Goal: Use online tool/utility: Use online tool/utility

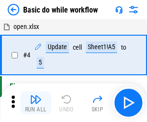
click at [36, 103] on img "button" at bounding box center [36, 100] width 12 height 12
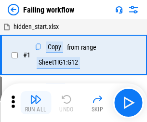
click at [36, 103] on img "button" at bounding box center [36, 100] width 12 height 12
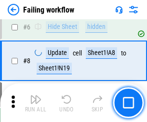
scroll to position [205, 0]
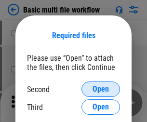
click at [101, 89] on span "Open" at bounding box center [101, 90] width 16 height 8
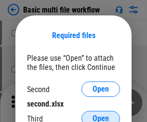
click at [101, 115] on span "Open" at bounding box center [101, 119] width 16 height 8
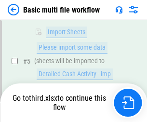
scroll to position [336, 0]
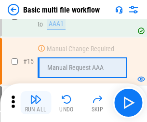
click at [36, 103] on img "button" at bounding box center [36, 100] width 12 height 12
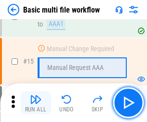
scroll to position [643, 0]
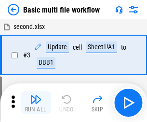
click at [36, 103] on img "button" at bounding box center [36, 100] width 12 height 12
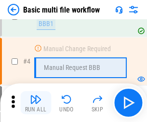
click at [36, 103] on img "button" at bounding box center [36, 100] width 12 height 12
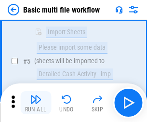
click at [36, 103] on img "button" at bounding box center [36, 100] width 12 height 12
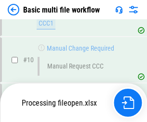
scroll to position [453, 0]
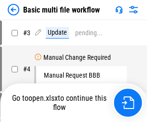
scroll to position [39, 0]
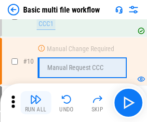
click at [36, 103] on img "button" at bounding box center [36, 100] width 12 height 12
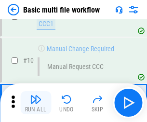
click at [36, 103] on img "button" at bounding box center [36, 100] width 12 height 12
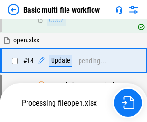
scroll to position [505, 0]
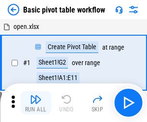
click at [36, 103] on img "button" at bounding box center [36, 100] width 12 height 12
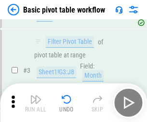
scroll to position [231, 0]
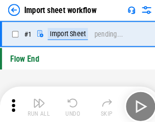
click at [36, 103] on img "button" at bounding box center [38, 100] width 12 height 12
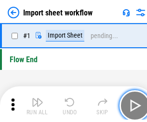
scroll to position [3, 0]
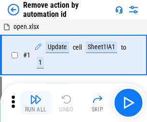
click at [36, 103] on img "button" at bounding box center [36, 100] width 12 height 12
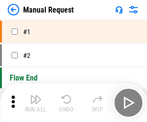
click at [36, 103] on img "button" at bounding box center [36, 100] width 12 height 12
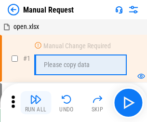
click at [36, 103] on img "button" at bounding box center [36, 100] width 12 height 12
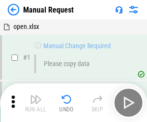
scroll to position [33, 0]
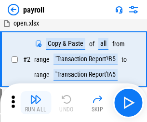
click at [36, 103] on img "button" at bounding box center [36, 100] width 12 height 12
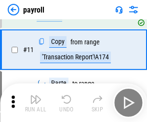
scroll to position [70, 0]
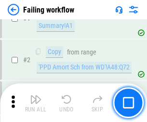
scroll to position [156, 0]
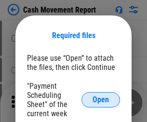
click at [101, 100] on span "Open" at bounding box center [101, 100] width 16 height 8
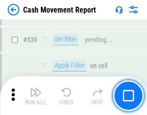
scroll to position [4289, 0]
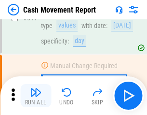
click at [36, 96] on img "button" at bounding box center [36, 93] width 12 height 12
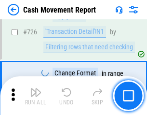
scroll to position [5042, 0]
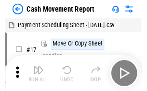
scroll to position [17, 0]
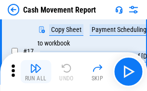
click at [36, 72] on img "button" at bounding box center [36, 68] width 12 height 12
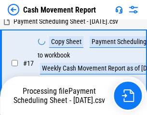
scroll to position [152, 0]
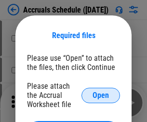
click at [101, 95] on span "Open" at bounding box center [101, 96] width 16 height 8
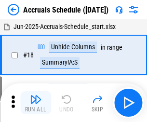
click at [36, 103] on img "button" at bounding box center [36, 100] width 12 height 12
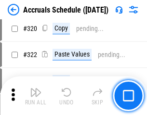
scroll to position [1798, 0]
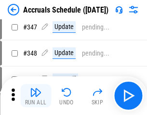
click at [36, 96] on img "button" at bounding box center [36, 93] width 12 height 12
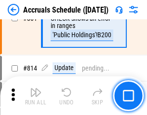
scroll to position [4265, 0]
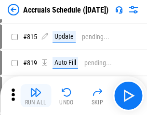
click at [36, 96] on img "button" at bounding box center [36, 93] width 12 height 12
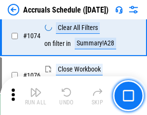
scroll to position [5788, 0]
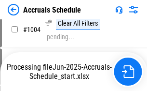
scroll to position [4923, 0]
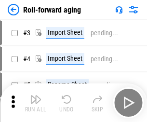
click at [36, 96] on img "button" at bounding box center [36, 100] width 12 height 12
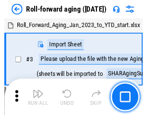
scroll to position [1, 0]
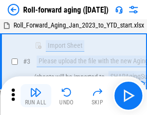
click at [36, 96] on img "button" at bounding box center [36, 93] width 12 height 12
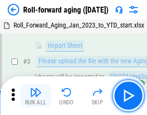
scroll to position [62, 0]
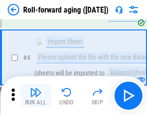
click at [36, 96] on img "button" at bounding box center [36, 93] width 12 height 12
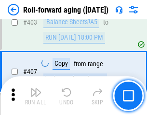
scroll to position [3351, 0]
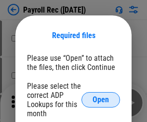
click at [101, 100] on span "Open" at bounding box center [101, 100] width 16 height 8
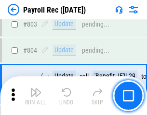
scroll to position [6140, 0]
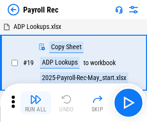
click at [36, 103] on img "button" at bounding box center [36, 100] width 12 height 12
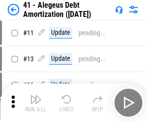
click at [36, 103] on img "button" at bounding box center [36, 100] width 12 height 12
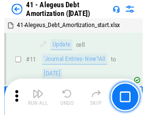
scroll to position [119, 0]
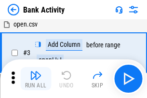
click at [36, 79] on img "button" at bounding box center [36, 76] width 12 height 12
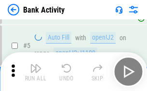
scroll to position [51, 0]
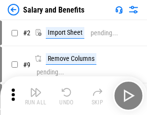
click at [36, 96] on img "button" at bounding box center [36, 93] width 12 height 12
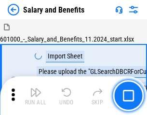
scroll to position [13, 0]
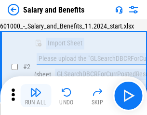
click at [36, 96] on img "button" at bounding box center [36, 93] width 12 height 12
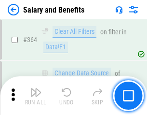
scroll to position [4551, 0]
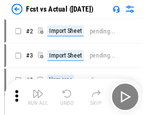
scroll to position [13, 0]
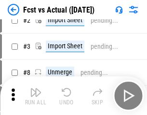
click at [36, 96] on img "button" at bounding box center [36, 93] width 12 height 12
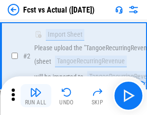
click at [36, 96] on img "button" at bounding box center [36, 93] width 12 height 12
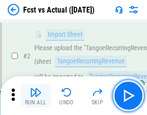
scroll to position [90, 0]
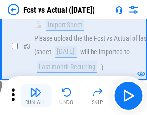
click at [36, 96] on img "button" at bounding box center [36, 93] width 12 height 12
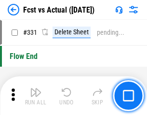
scroll to position [4626, 0]
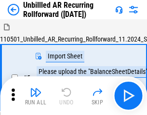
scroll to position [21, 0]
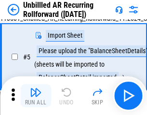
click at [36, 96] on img "button" at bounding box center [36, 93] width 12 height 12
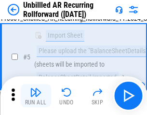
click at [36, 96] on img "button" at bounding box center [36, 93] width 12 height 12
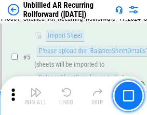
scroll to position [91, 0]
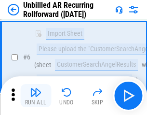
click at [36, 96] on img "button" at bounding box center [36, 93] width 12 height 12
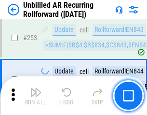
scroll to position [3283, 0]
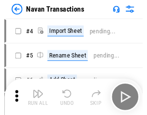
scroll to position [15, 0]
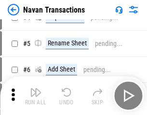
click at [36, 96] on img "button" at bounding box center [36, 93] width 12 height 12
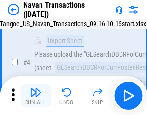
click at [36, 96] on img "button" at bounding box center [36, 93] width 12 height 12
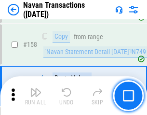
scroll to position [3133, 0]
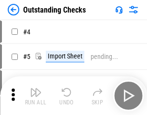
click at [36, 96] on img "button" at bounding box center [36, 93] width 12 height 12
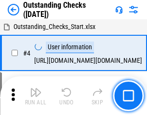
scroll to position [41, 0]
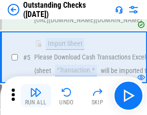
click at [36, 96] on img "button" at bounding box center [36, 93] width 12 height 12
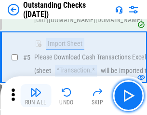
scroll to position [101, 0]
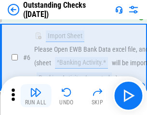
click at [36, 96] on img "button" at bounding box center [36, 93] width 12 height 12
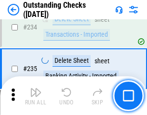
scroll to position [2935, 0]
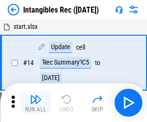
click at [36, 103] on img "button" at bounding box center [36, 100] width 12 height 12
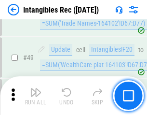
scroll to position [376, 0]
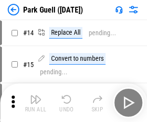
click at [36, 96] on img "button" at bounding box center [36, 100] width 12 height 12
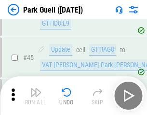
scroll to position [1209, 0]
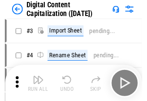
scroll to position [28, 0]
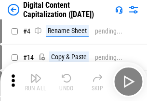
click at [36, 81] on img "button" at bounding box center [36, 78] width 12 height 12
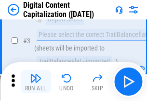
click at [36, 81] on img "button" at bounding box center [36, 78] width 12 height 12
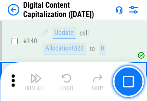
scroll to position [1025, 0]
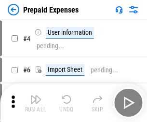
click at [36, 96] on img "button" at bounding box center [36, 100] width 12 height 12
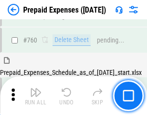
scroll to position [2679, 0]
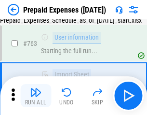
click at [36, 96] on img "button" at bounding box center [36, 93] width 12 height 12
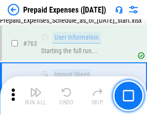
scroll to position [2736, 0]
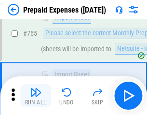
click at [36, 96] on img "button" at bounding box center [36, 93] width 12 height 12
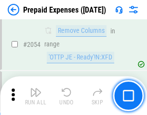
scroll to position [10102, 0]
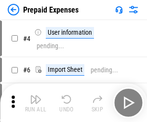
click at [36, 103] on img "button" at bounding box center [36, 100] width 12 height 12
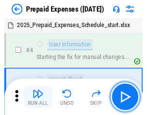
scroll to position [43, 0]
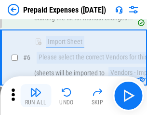
click at [36, 96] on img "button" at bounding box center [36, 93] width 12 height 12
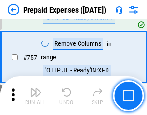
scroll to position [3444, 0]
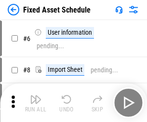
click at [36, 103] on img "button" at bounding box center [36, 100] width 12 height 12
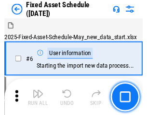
scroll to position [52, 0]
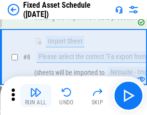
click at [36, 96] on img "button" at bounding box center [36, 93] width 12 height 12
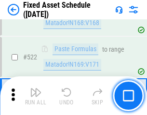
scroll to position [3359, 0]
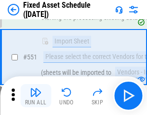
click at [36, 96] on img "button" at bounding box center [36, 93] width 12 height 12
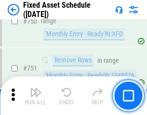
scroll to position [4712, 0]
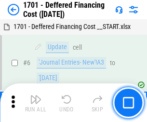
scroll to position [116, 0]
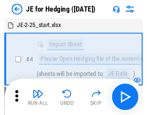
scroll to position [1, 0]
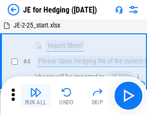
click at [36, 96] on img "button" at bounding box center [36, 93] width 12 height 12
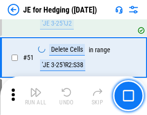
scroll to position [626, 0]
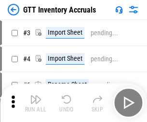
click at [36, 96] on img "button" at bounding box center [36, 100] width 12 height 12
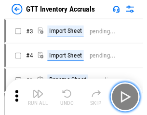
scroll to position [1, 0]
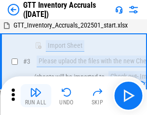
click at [36, 96] on img "button" at bounding box center [36, 93] width 12 height 12
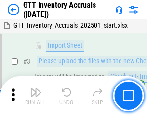
scroll to position [62, 0]
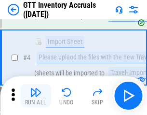
click at [36, 96] on img "button" at bounding box center [36, 93] width 12 height 12
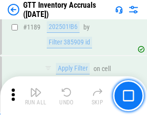
scroll to position [7892, 0]
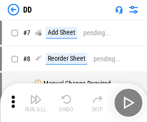
click at [36, 103] on img "button" at bounding box center [36, 100] width 12 height 12
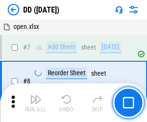
scroll to position [93, 0]
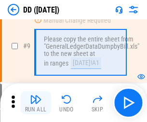
click at [36, 103] on img "button" at bounding box center [36, 100] width 12 height 12
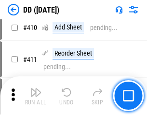
scroll to position [4324, 0]
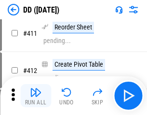
click at [36, 96] on img "button" at bounding box center [36, 93] width 12 height 12
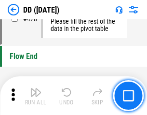
scroll to position [4626, 0]
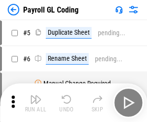
click at [36, 103] on img "button" at bounding box center [36, 100] width 12 height 12
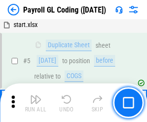
scroll to position [116, 0]
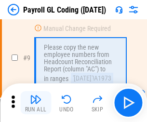
click at [36, 103] on img "button" at bounding box center [36, 100] width 12 height 12
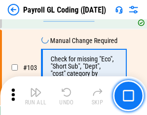
scroll to position [2267, 0]
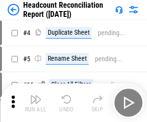
click at [36, 103] on img "button" at bounding box center [36, 100] width 12 height 12
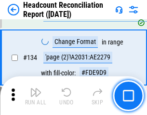
scroll to position [1162, 0]
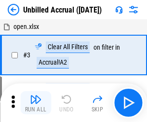
click at [36, 103] on img "button" at bounding box center [36, 100] width 12 height 12
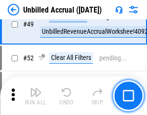
scroll to position [877, 0]
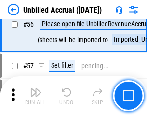
click at [36, 96] on img "button" at bounding box center [36, 93] width 12 height 12
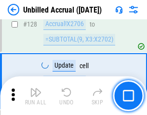
scroll to position [2879, 0]
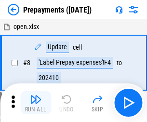
click at [36, 103] on img "button" at bounding box center [36, 100] width 12 height 12
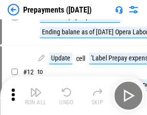
scroll to position [60, 0]
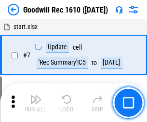
scroll to position [165, 0]
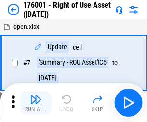
click at [36, 103] on img "button" at bounding box center [36, 100] width 12 height 12
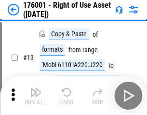
scroll to position [62, 0]
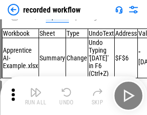
click at [36, 96] on img "button" at bounding box center [36, 93] width 12 height 12
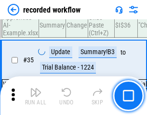
scroll to position [3021, 0]
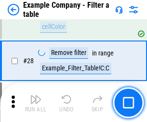
scroll to position [884, 0]
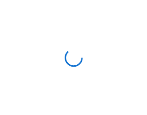
scroll to position [15, 0]
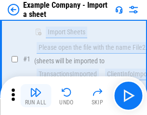
click at [36, 96] on img "button" at bounding box center [36, 93] width 12 height 12
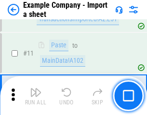
scroll to position [214, 0]
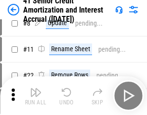
click at [36, 96] on img "button" at bounding box center [36, 93] width 12 height 12
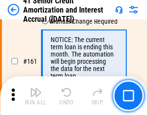
click at [36, 96] on img "button" at bounding box center [36, 93] width 12 height 12
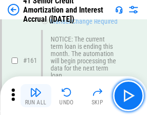
scroll to position [1034, 0]
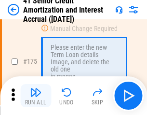
click at [36, 96] on img "button" at bounding box center [36, 93] width 12 height 12
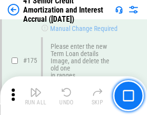
scroll to position [1132, 0]
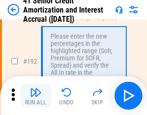
click at [36, 96] on img "button" at bounding box center [36, 93] width 12 height 12
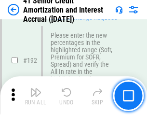
scroll to position [1233, 0]
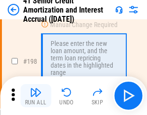
click at [36, 96] on img "button" at bounding box center [36, 93] width 12 height 12
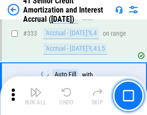
scroll to position [2469, 0]
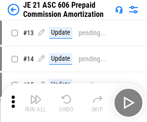
click at [36, 96] on img "button" at bounding box center [36, 100] width 12 height 12
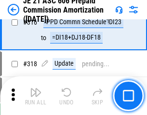
scroll to position [1804, 0]
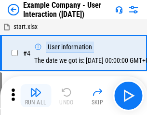
click at [36, 96] on img "button" at bounding box center [36, 93] width 12 height 12
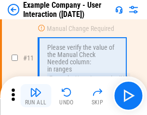
click at [36, 96] on img "button" at bounding box center [36, 93] width 12 height 12
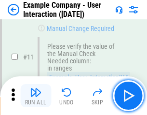
scroll to position [209, 0]
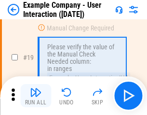
click at [36, 96] on img "button" at bounding box center [36, 93] width 12 height 12
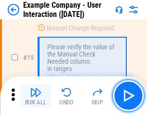
click at [36, 96] on img "button" at bounding box center [36, 93] width 12 height 12
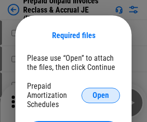
click at [101, 95] on span "Open" at bounding box center [101, 96] width 16 height 8
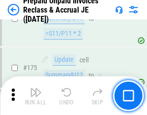
scroll to position [1305, 0]
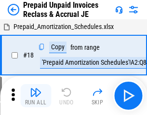
click at [36, 96] on img "button" at bounding box center [36, 93] width 12 height 12
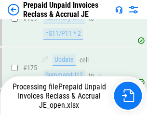
scroll to position [1305, 0]
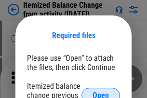
click at [101, 92] on span "Open" at bounding box center [101, 96] width 16 height 8
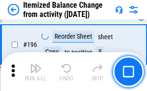
scroll to position [1860, 0]
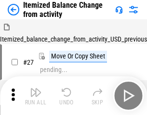
scroll to position [15, 0]
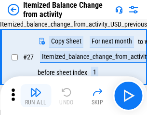
click at [36, 96] on img "button" at bounding box center [36, 93] width 12 height 12
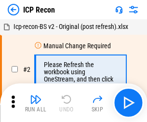
scroll to position [4, 0]
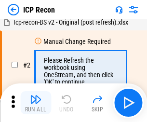
click at [36, 103] on img "button" at bounding box center [36, 100] width 12 height 12
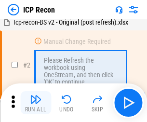
click at [36, 103] on img "button" at bounding box center [36, 100] width 12 height 12
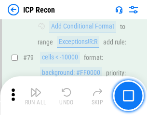
scroll to position [947, 0]
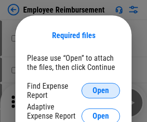
click at [101, 91] on span "Open" at bounding box center [101, 91] width 16 height 8
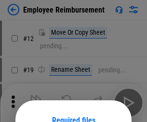
scroll to position [85, 0]
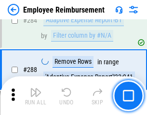
scroll to position [2627, 0]
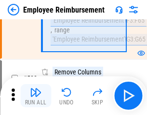
click at [36, 96] on img "button" at bounding box center [36, 93] width 12 height 12
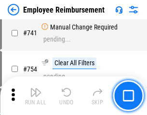
scroll to position [6780, 0]
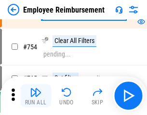
click at [36, 96] on img "button" at bounding box center [36, 93] width 12 height 12
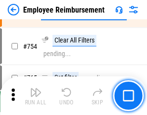
click at [36, 96] on img "button" at bounding box center [36, 93] width 12 height 12
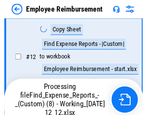
scroll to position [197, 0]
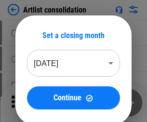
click at [36, 103] on img "button" at bounding box center [36, 100] width 12 height 12
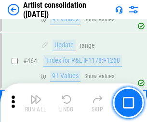
scroll to position [4232, 0]
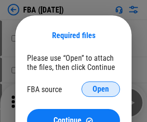
click at [101, 89] on span "Open" at bounding box center [101, 90] width 16 height 8
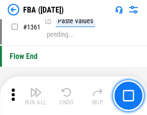
scroll to position [10379, 0]
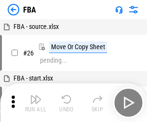
scroll to position [10, 0]
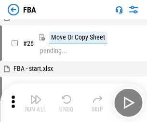
click at [36, 103] on img "button" at bounding box center [36, 100] width 12 height 12
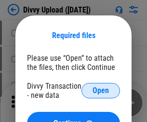
click at [101, 91] on span "Open" at bounding box center [101, 91] width 16 height 8
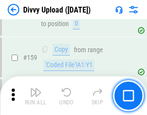
scroll to position [1001, 0]
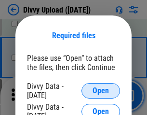
click at [101, 91] on span "Open" at bounding box center [101, 91] width 16 height 8
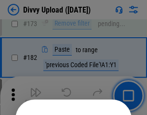
scroll to position [1085, 0]
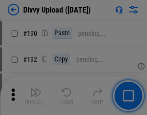
scroll to position [1220, 0]
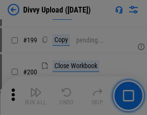
scroll to position [1405, 0]
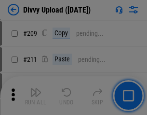
scroll to position [1642, 0]
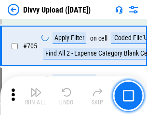
scroll to position [6611, 0]
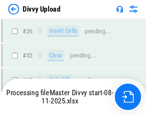
scroll to position [1001, 0]
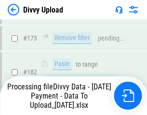
scroll to position [1081, 0]
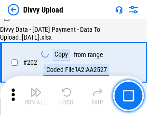
scroll to position [1564, 0]
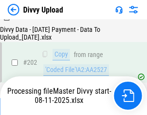
scroll to position [1572, 0]
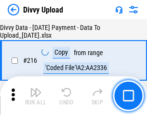
scroll to position [1990, 0]
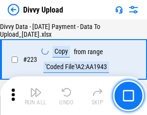
scroll to position [2203, 0]
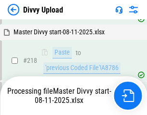
scroll to position [2081, 0]
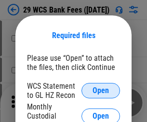
click at [101, 91] on span "Open" at bounding box center [101, 91] width 16 height 8
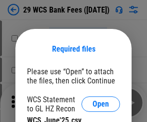
scroll to position [14, 0]
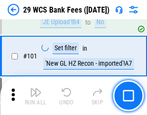
scroll to position [942, 0]
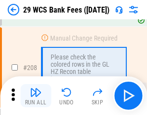
click at [36, 96] on img "button" at bounding box center [36, 93] width 12 height 12
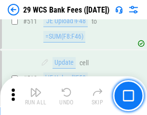
scroll to position [4862, 0]
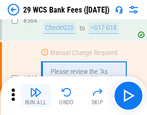
click at [36, 96] on img "button" at bounding box center [36, 93] width 12 height 12
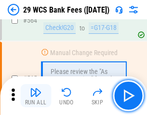
scroll to position [5227, 0]
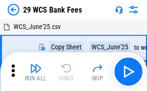
scroll to position [17, 0]
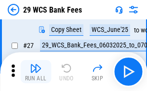
click at [36, 72] on img "button" at bounding box center [36, 68] width 12 height 12
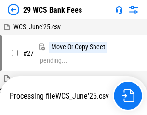
scroll to position [5, 0]
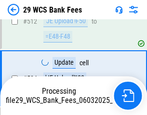
scroll to position [5003, 0]
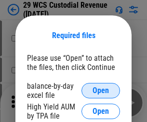
click at [101, 91] on span "Open" at bounding box center [101, 91] width 16 height 8
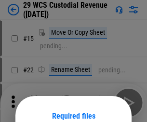
scroll to position [81, 0]
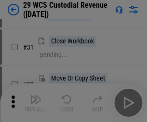
scroll to position [207, 0]
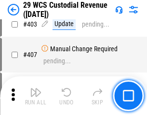
scroll to position [4476, 0]
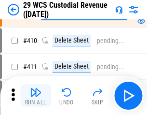
click at [36, 96] on img "button" at bounding box center [36, 93] width 12 height 12
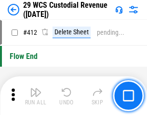
scroll to position [4615, 0]
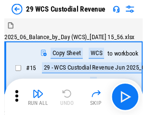
scroll to position [23, 0]
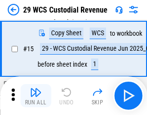
click at [36, 96] on img "button" at bounding box center [36, 93] width 12 height 12
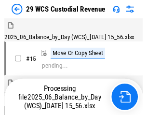
scroll to position [23, 0]
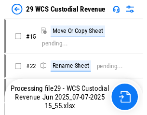
scroll to position [18, 0]
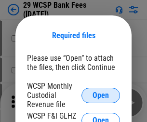
click at [101, 95] on span "Open" at bounding box center [101, 96] width 16 height 8
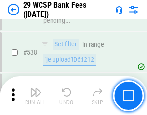
scroll to position [3713, 0]
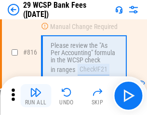
click at [36, 96] on img "button" at bounding box center [36, 93] width 12 height 12
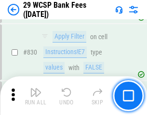
scroll to position [6132, 0]
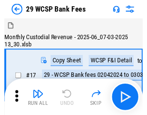
scroll to position [23, 0]
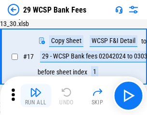
click at [36, 96] on img "button" at bounding box center [36, 93] width 12 height 12
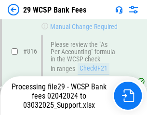
scroll to position [5942, 0]
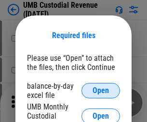
click at [101, 91] on span "Open" at bounding box center [101, 91] width 16 height 8
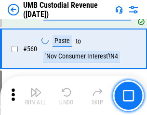
scroll to position [4428, 0]
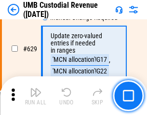
click at [36, 96] on img "button" at bounding box center [36, 93] width 12 height 12
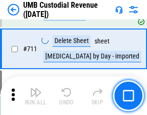
scroll to position [5883, 0]
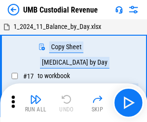
scroll to position [7, 0]
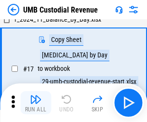
click at [36, 103] on img "button" at bounding box center [36, 100] width 12 height 12
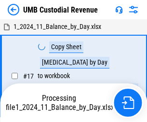
scroll to position [7, 0]
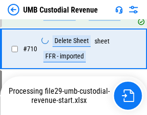
scroll to position [5819, 0]
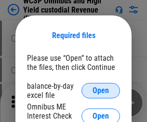
click at [101, 91] on span "Open" at bounding box center [101, 91] width 16 height 8
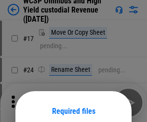
scroll to position [76, 0]
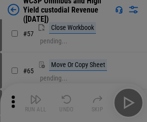
scroll to position [421, 0]
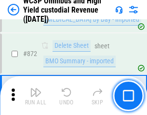
scroll to position [8179, 0]
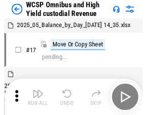
scroll to position [5, 0]
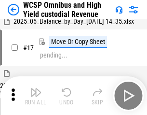
click at [36, 96] on img "button" at bounding box center [36, 93] width 12 height 12
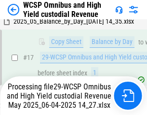
scroll to position [152, 0]
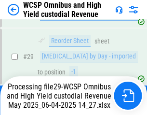
scroll to position [201, 0]
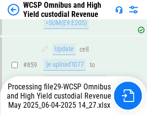
scroll to position [8157, 0]
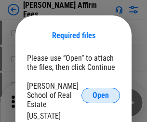
click at [101, 92] on span "Open" at bounding box center [101, 96] width 16 height 8
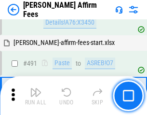
scroll to position [2628, 0]
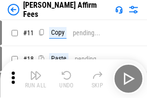
click at [36, 72] on img "button" at bounding box center [36, 76] width 12 height 12
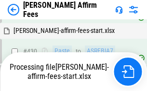
scroll to position [2193, 0]
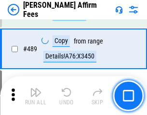
scroll to position [2523, 0]
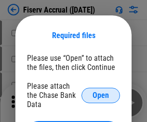
click at [101, 92] on span "Open" at bounding box center [101, 96] width 16 height 8
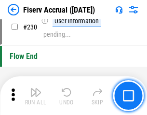
scroll to position [3062, 0]
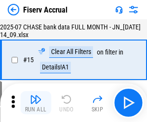
click at [36, 103] on img "button" at bounding box center [36, 100] width 12 height 12
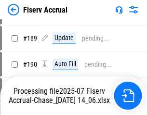
scroll to position [2484, 0]
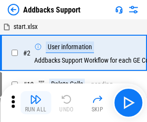
click at [36, 96] on img "button" at bounding box center [36, 100] width 12 height 12
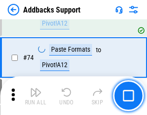
scroll to position [704, 0]
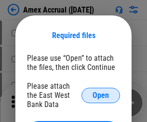
click at [101, 95] on span "Open" at bounding box center [101, 96] width 16 height 8
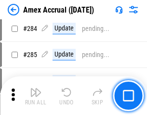
scroll to position [2646, 0]
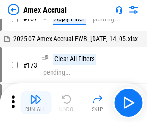
click at [36, 103] on img "button" at bounding box center [36, 100] width 12 height 12
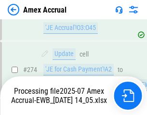
scroll to position [2880, 0]
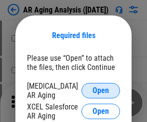
click at [101, 89] on span "Open" at bounding box center [101, 91] width 16 height 8
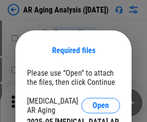
scroll to position [15, 0]
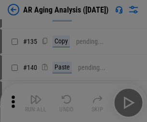
scroll to position [291, 0]
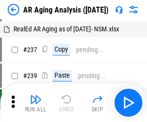
scroll to position [10, 0]
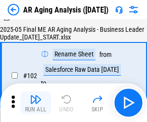
click at [36, 103] on img "button" at bounding box center [36, 100] width 12 height 12
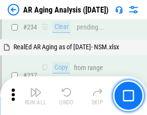
scroll to position [1498, 0]
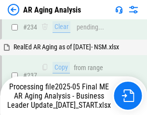
scroll to position [1527, 0]
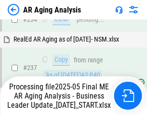
scroll to position [1527, 0]
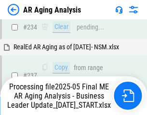
scroll to position [1487, 0]
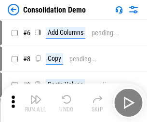
click at [36, 103] on img "button" at bounding box center [36, 100] width 12 height 12
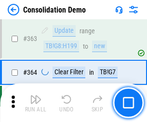
scroll to position [3239, 0]
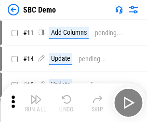
click at [36, 103] on img "button" at bounding box center [36, 100] width 12 height 12
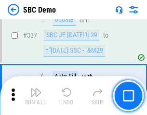
scroll to position [2542, 0]
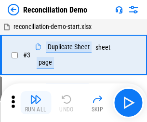
click at [36, 103] on img "button" at bounding box center [36, 100] width 12 height 12
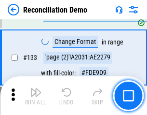
scroll to position [1148, 0]
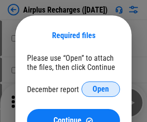
click at [101, 89] on span "Open" at bounding box center [101, 90] width 16 height 8
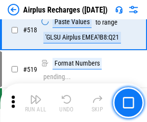
scroll to position [4159, 0]
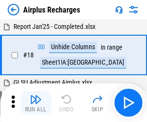
click at [36, 103] on img "button" at bounding box center [36, 100] width 12 height 12
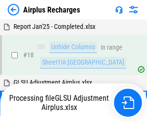
scroll to position [43, 0]
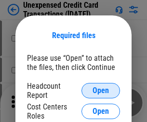
click at [101, 91] on span "Open" at bounding box center [101, 91] width 16 height 8
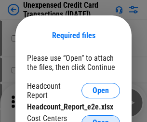
click at [101, 119] on span "Open" at bounding box center [101, 123] width 16 height 8
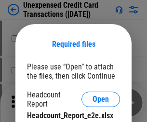
scroll to position [9, 0]
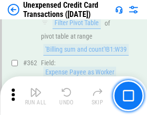
scroll to position [2485, 0]
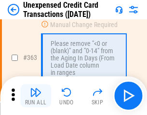
click at [36, 96] on img "button" at bounding box center [36, 93] width 12 height 12
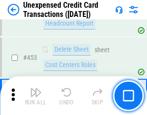
scroll to position [3296, 0]
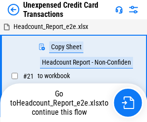
scroll to position [11, 0]
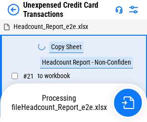
scroll to position [11, 0]
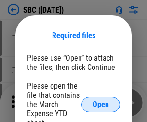
click at [101, 104] on span "Open" at bounding box center [101, 105] width 16 height 8
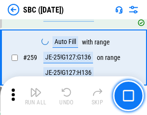
scroll to position [1889, 0]
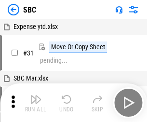
scroll to position [10, 0]
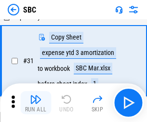
click at [36, 103] on img "button" at bounding box center [36, 100] width 12 height 12
